Goal: Understand process/instructions: Learn about a topic

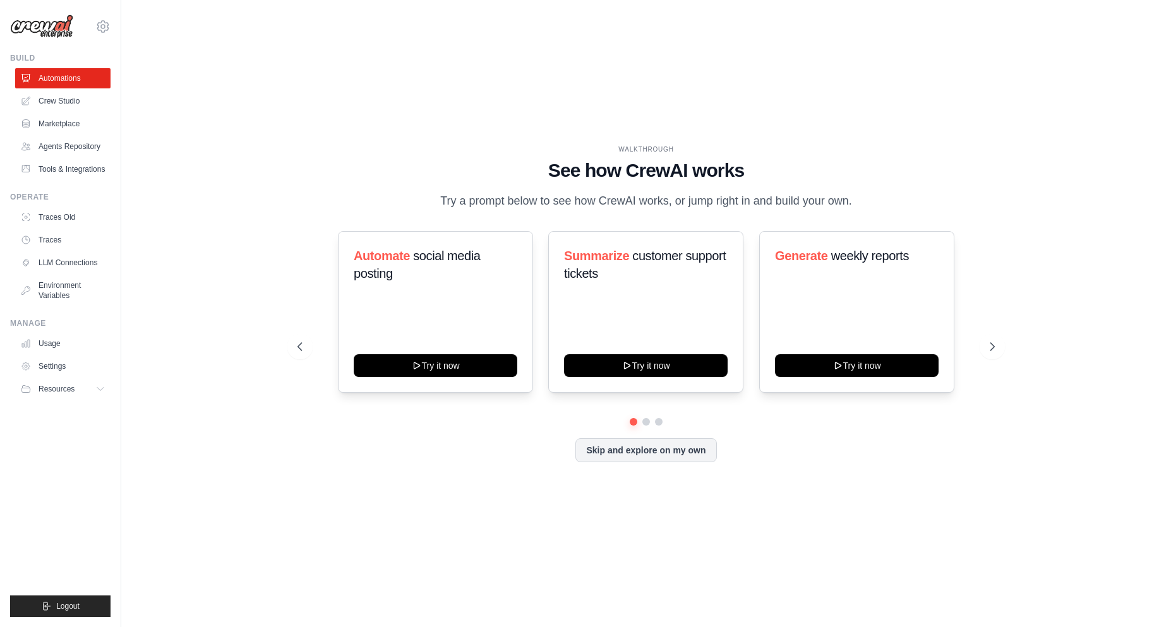
drag, startPoint x: 313, startPoint y: 198, endPoint x: 208, endPoint y: 212, distance: 105.8
click at [307, 201] on div "WALKTHROUGH See how [PERSON_NAME] works Try a prompt below to see how [PERSON_N…" at bounding box center [645, 178] width 697 height 66
click at [66, 138] on link "Agents Repository" at bounding box center [63, 146] width 95 height 20
click at [52, 129] on link "Marketplace" at bounding box center [63, 124] width 95 height 20
click at [304, 210] on div "WALKTHROUGH See how [PERSON_NAME] works Try a prompt below to see how [PERSON_N…" at bounding box center [645, 178] width 697 height 66
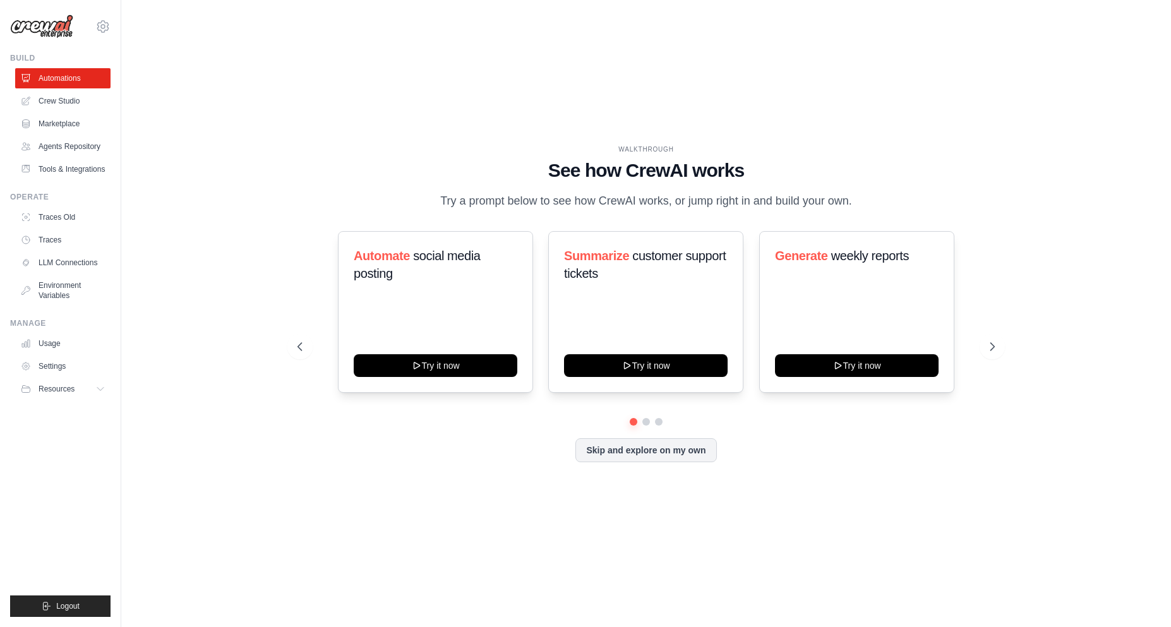
click at [293, 203] on div "WALKTHROUGH See how [PERSON_NAME] works Try a prompt below to see how [PERSON_N…" at bounding box center [646, 313] width 728 height 337
